Goal: Information Seeking & Learning: Learn about a topic

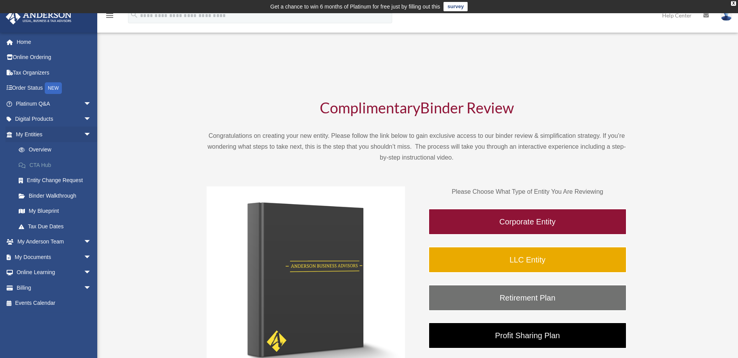
click at [38, 167] on link "CTA Hub" at bounding box center [57, 165] width 92 height 16
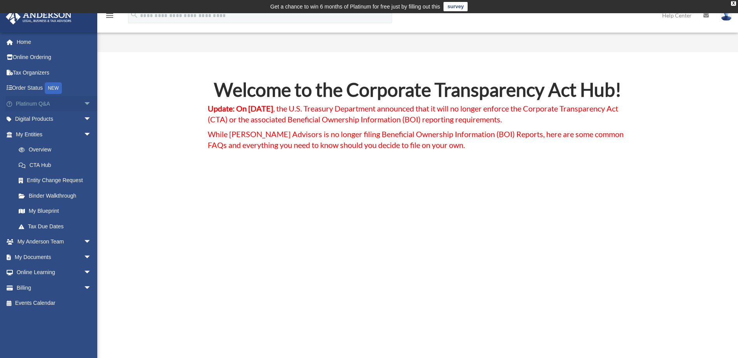
click at [38, 106] on link "Platinum Q&A arrow_drop_down" at bounding box center [54, 104] width 98 height 16
click at [84, 103] on span "arrow_drop_down" at bounding box center [92, 104] width 16 height 16
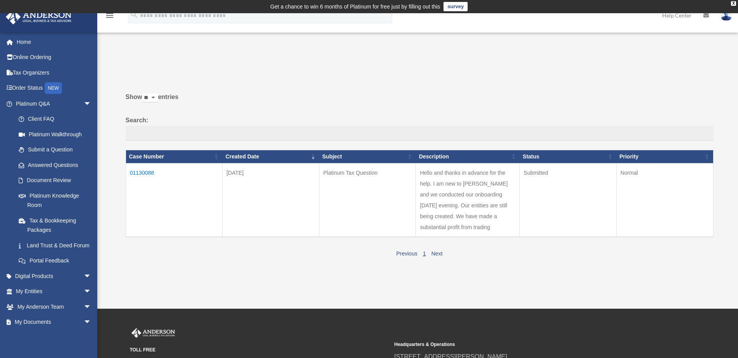
click at [363, 202] on td "Platinum Tax Question" at bounding box center [367, 200] width 97 height 74
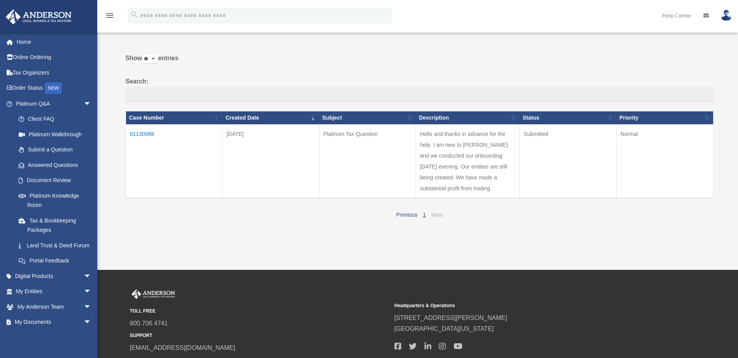
click at [437, 213] on link "Next" at bounding box center [436, 215] width 11 height 6
click at [46, 167] on link "Answered Questions" at bounding box center [57, 165] width 92 height 16
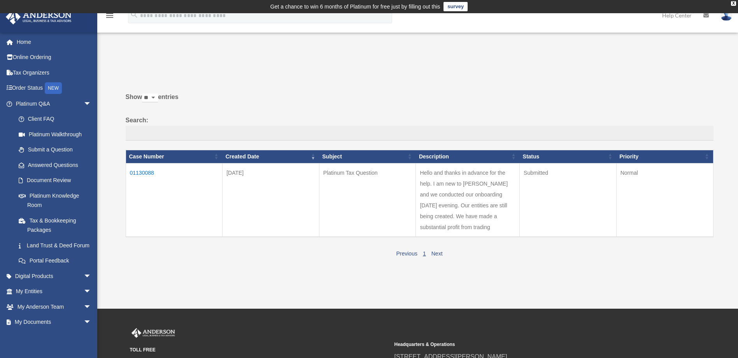
click at [439, 174] on td "Hello and thanks in advance for the help. I am new to [PERSON_NAME] and we cond…" at bounding box center [468, 200] width 104 height 74
